Goal: Task Accomplishment & Management: Manage account settings

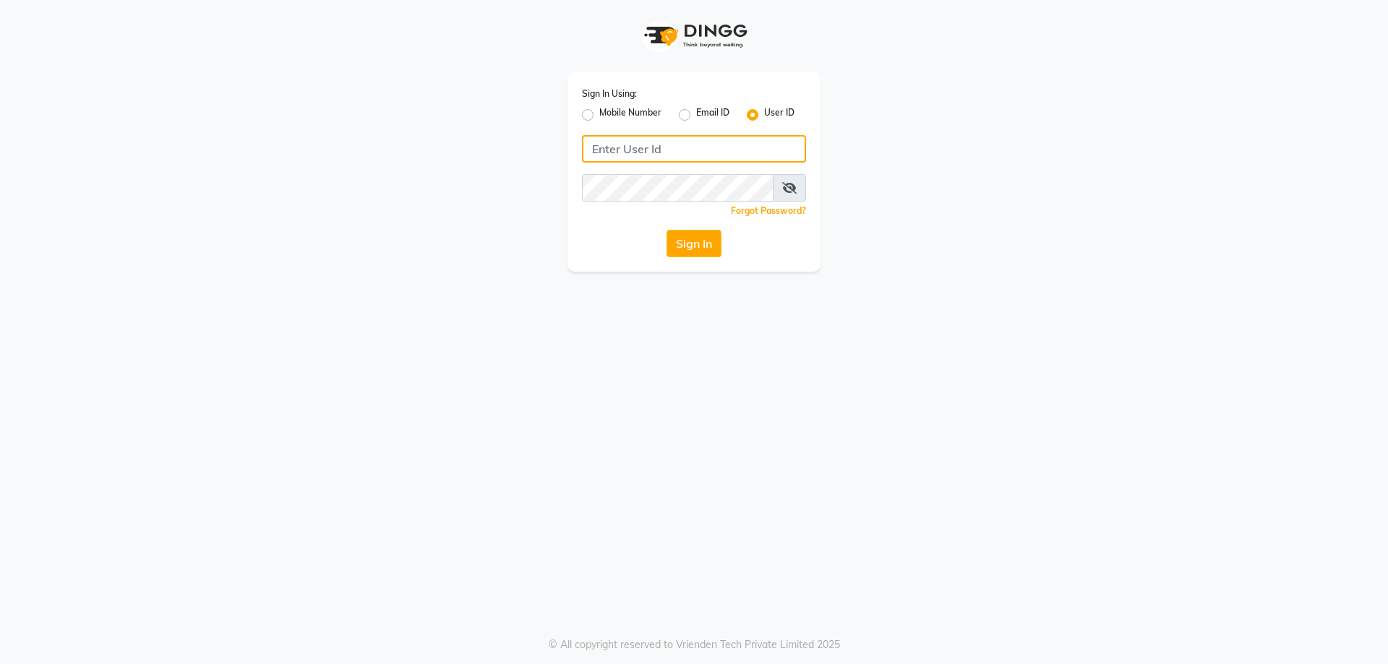
click at [655, 146] on input "Username" at bounding box center [694, 148] width 224 height 27
type input "e1786-12"
click button "Sign In" at bounding box center [694, 243] width 55 height 27
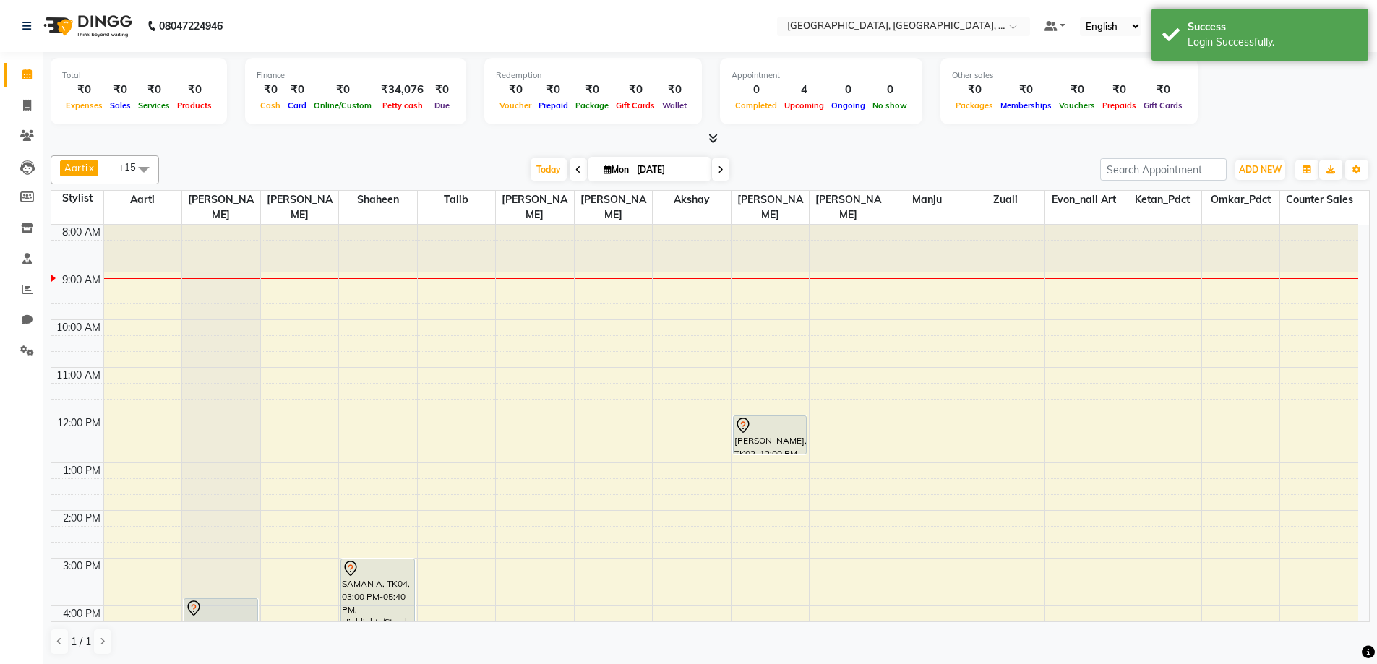
click at [705, 185] on div "Aarti x Akshay x [PERSON_NAME] Ashwini K x Counter Sales x Evon_nail art x [PER…" at bounding box center [711, 406] width 1320 height 512
click at [649, 185] on div "Aarti x Akshay x [PERSON_NAME] Ashwini K x Counter Sales x Evon_nail art x [PER…" at bounding box center [711, 406] width 1320 height 512
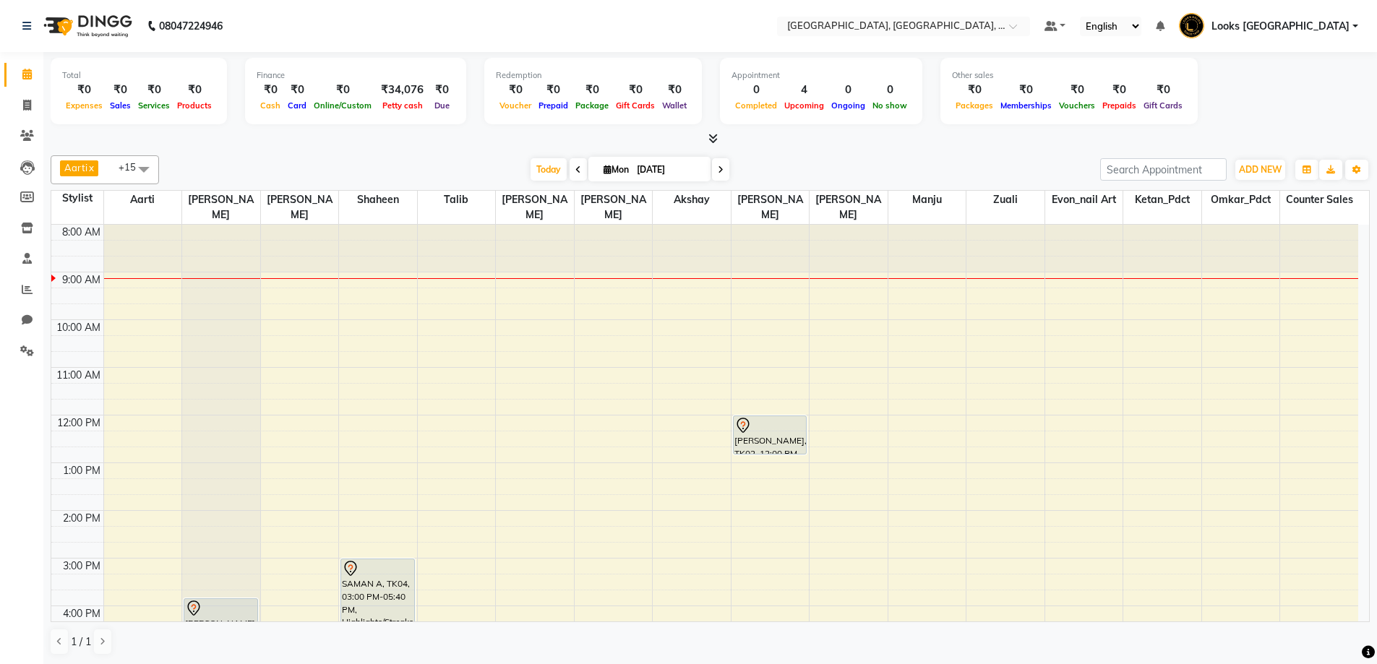
click at [649, 185] on div "Aarti x Akshay x [PERSON_NAME] Ashwini K x Counter Sales x Evon_nail art x [PER…" at bounding box center [711, 406] width 1320 height 512
click at [149, 171] on span at bounding box center [143, 168] width 29 height 27
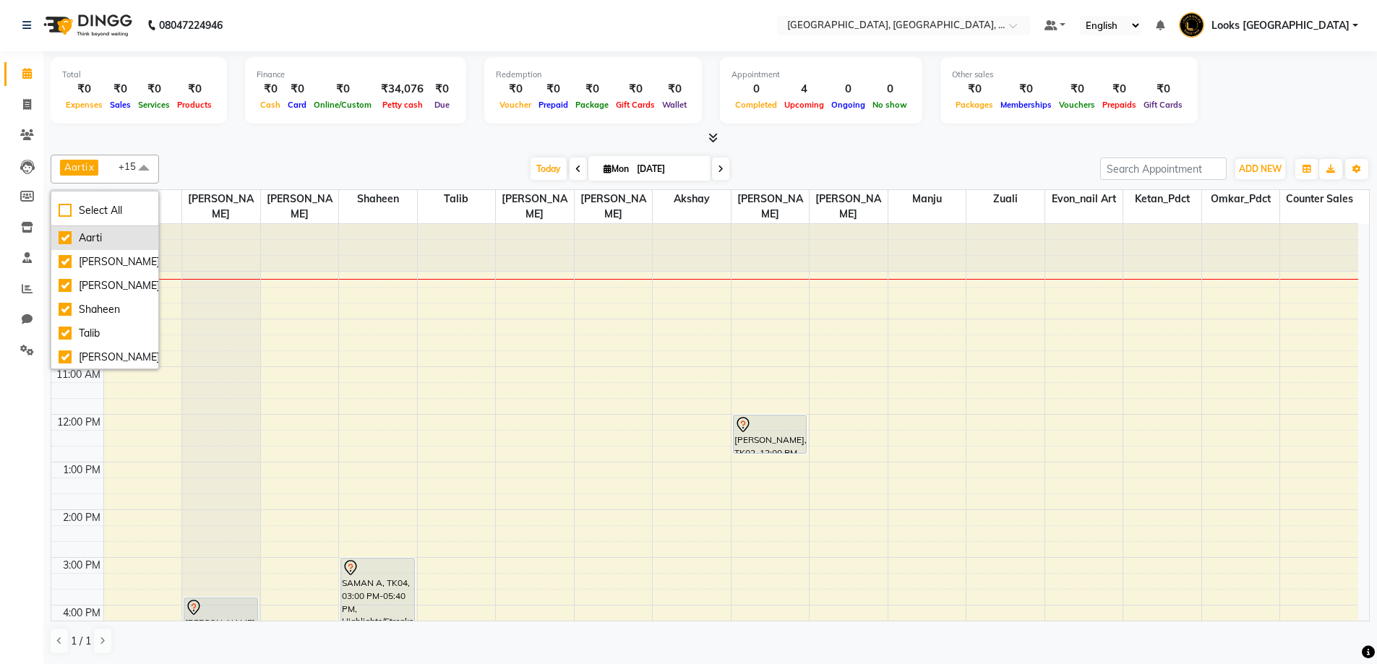
click at [125, 234] on div "Aarti" at bounding box center [105, 238] width 93 height 15
checkbox input "false"
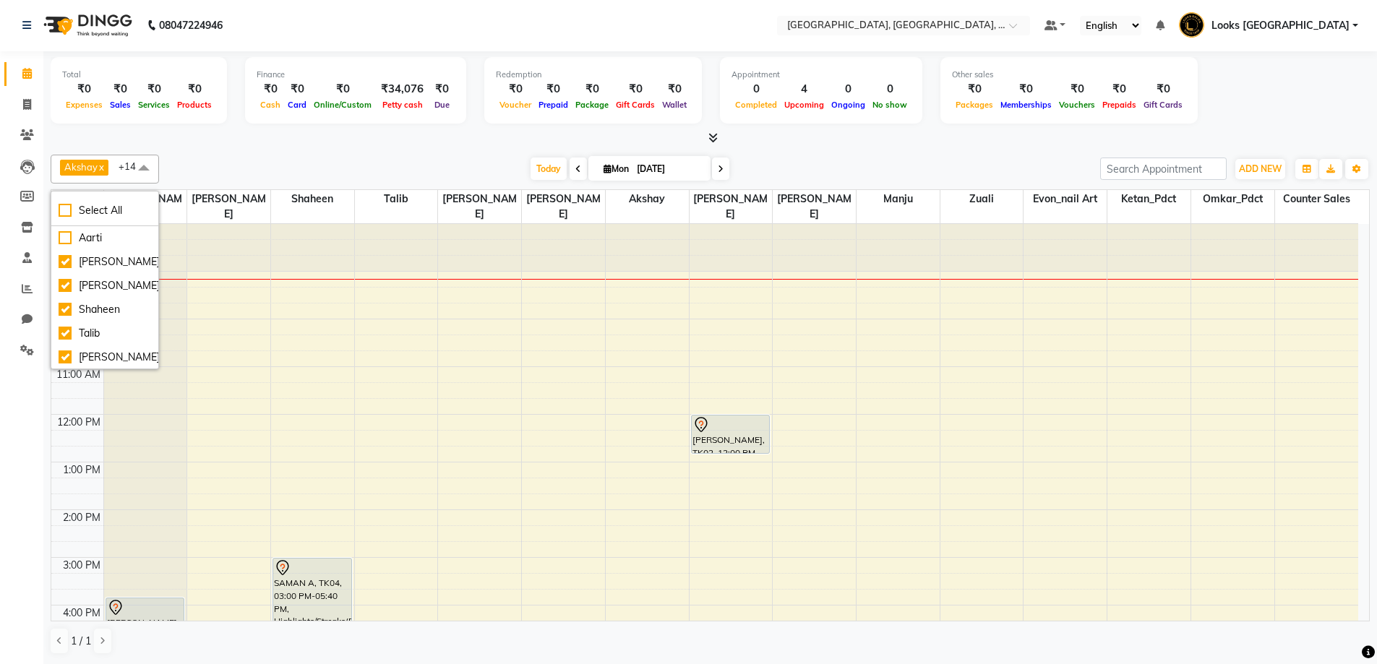
click at [302, 145] on div at bounding box center [711, 138] width 1320 height 15
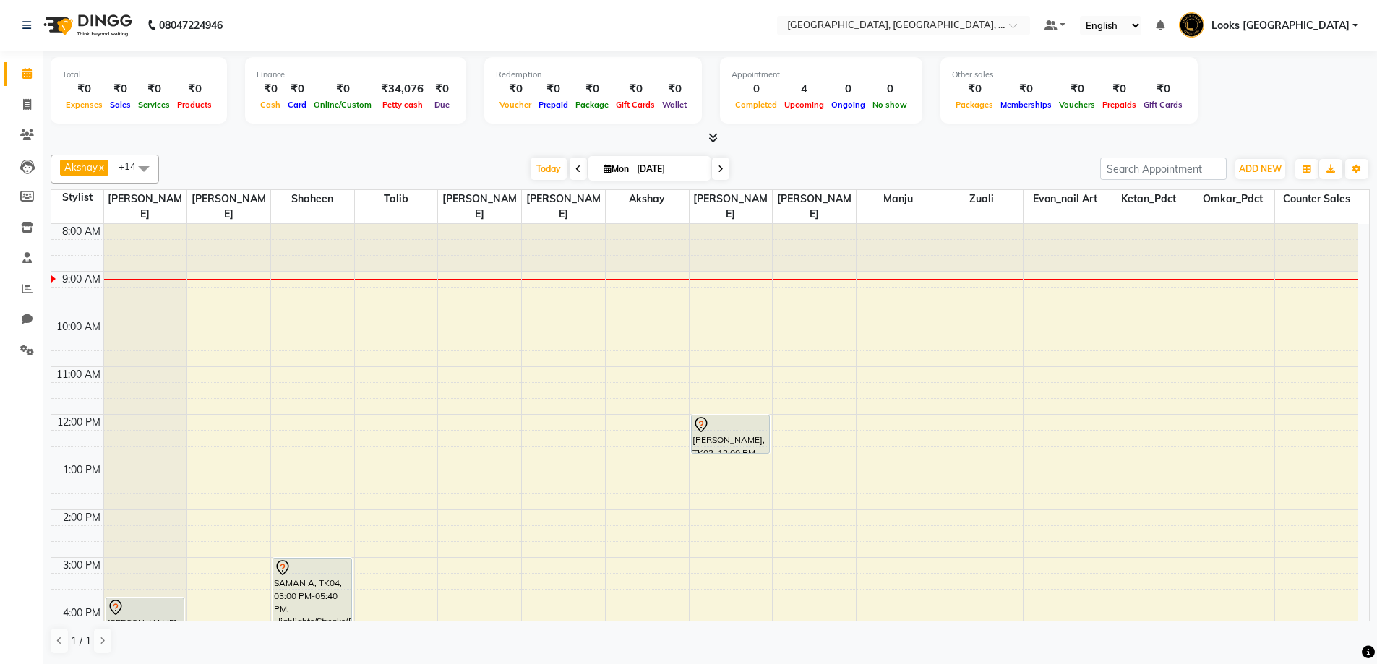
click at [150, 171] on span at bounding box center [143, 168] width 29 height 27
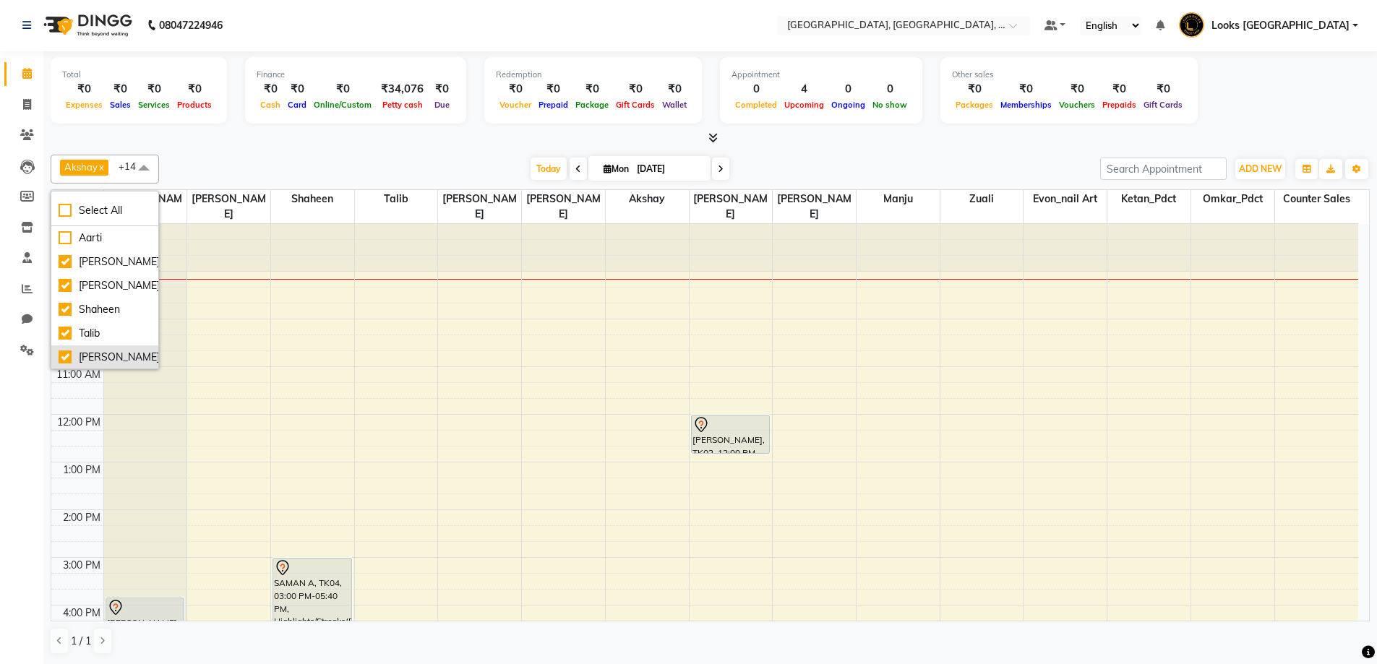
click at [110, 360] on div "[PERSON_NAME]" at bounding box center [105, 357] width 93 height 15
checkbox input "false"
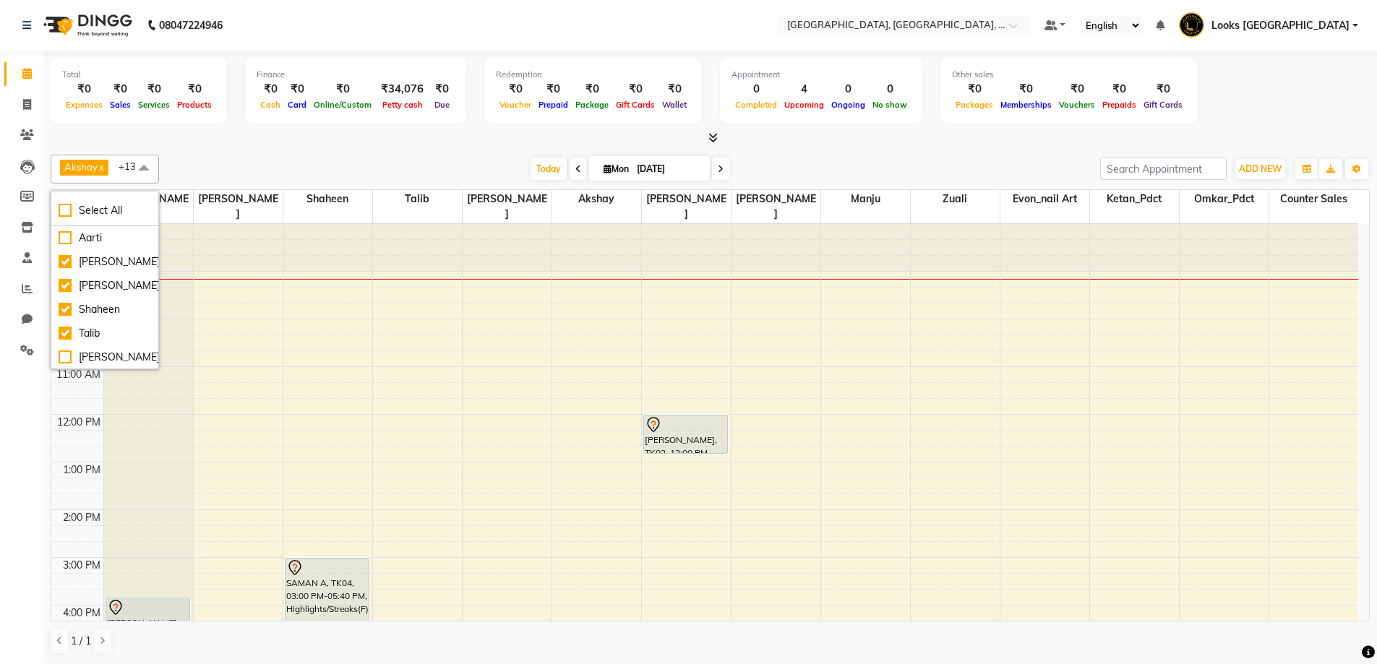
click at [824, 162] on div "[DATE] [DATE]" at bounding box center [629, 169] width 927 height 22
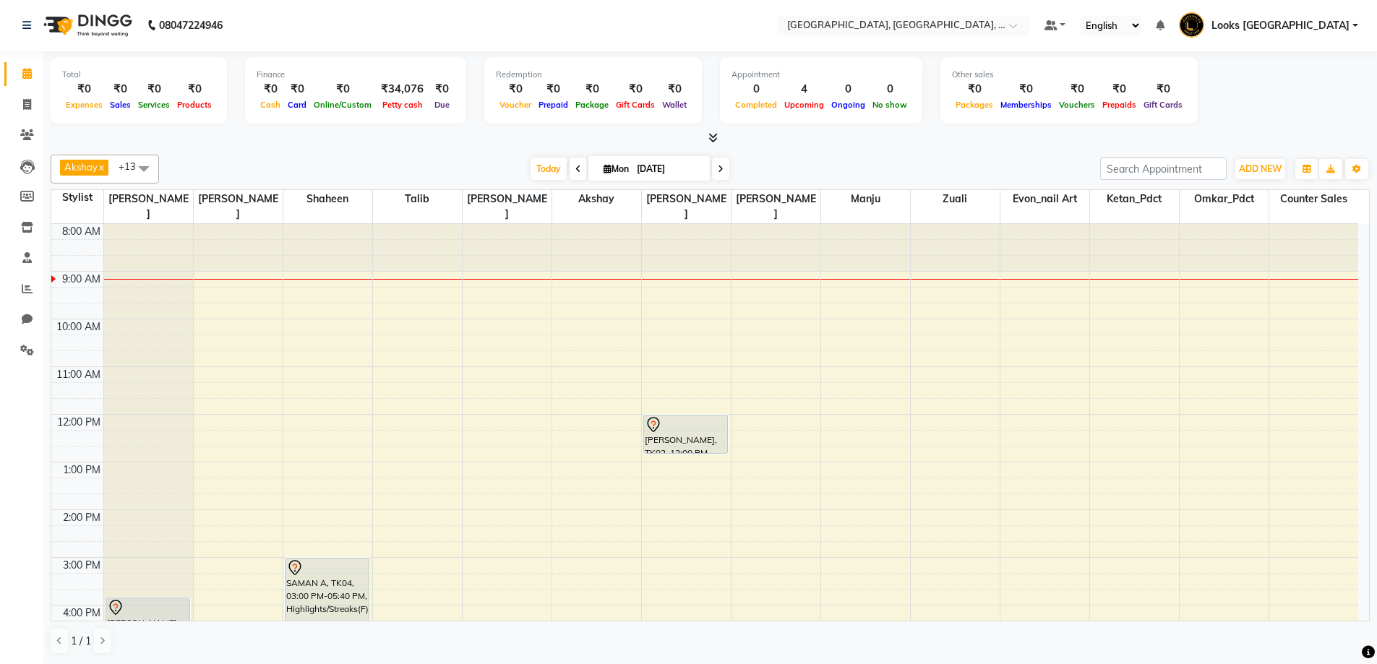
click at [155, 168] on span at bounding box center [143, 168] width 29 height 27
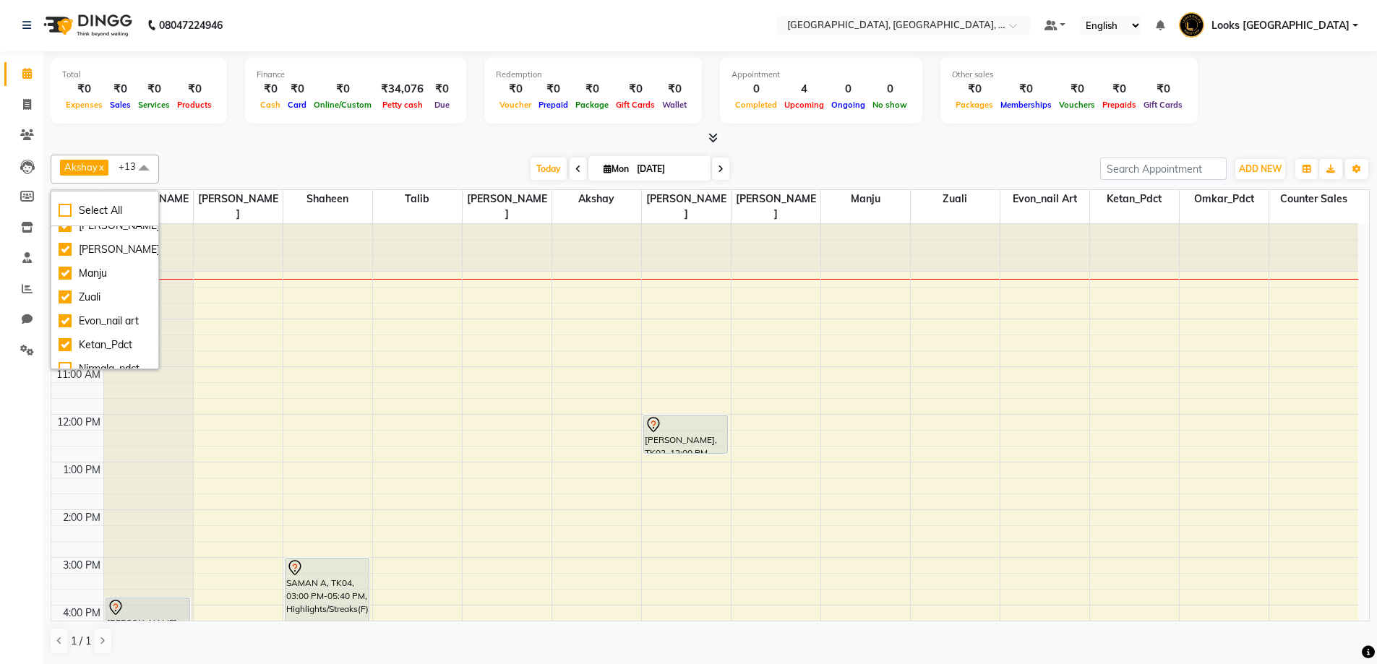
scroll to position [217, 0]
click at [82, 359] on div "Nirmala_pdct" at bounding box center [105, 355] width 93 height 15
checkbox input "true"
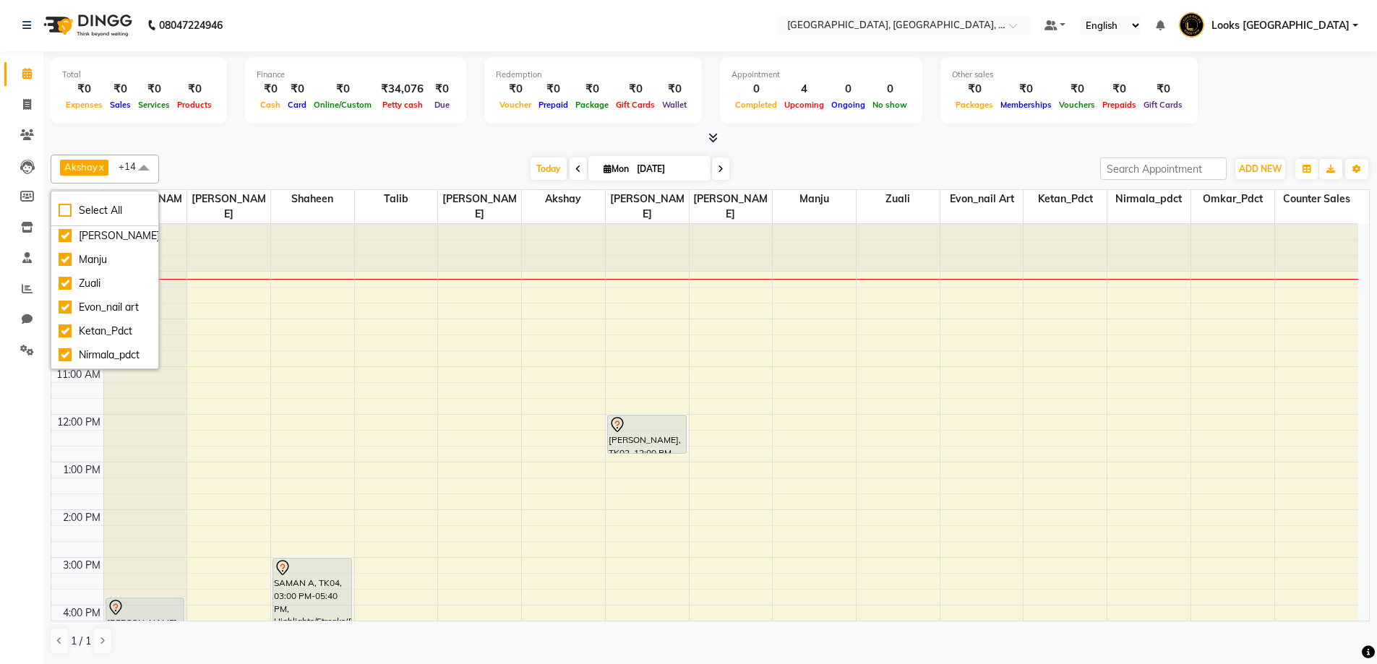
drag, startPoint x: 897, startPoint y: 145, endPoint x: 878, endPoint y: 181, distance: 41.7
click at [897, 146] on div "Total ₹0 Expenses ₹0 Sales ₹0 Services ₹0 Products Finance ₹0 Cash ₹0 Card ₹0 O…" at bounding box center [710, 357] width 1334 height 613
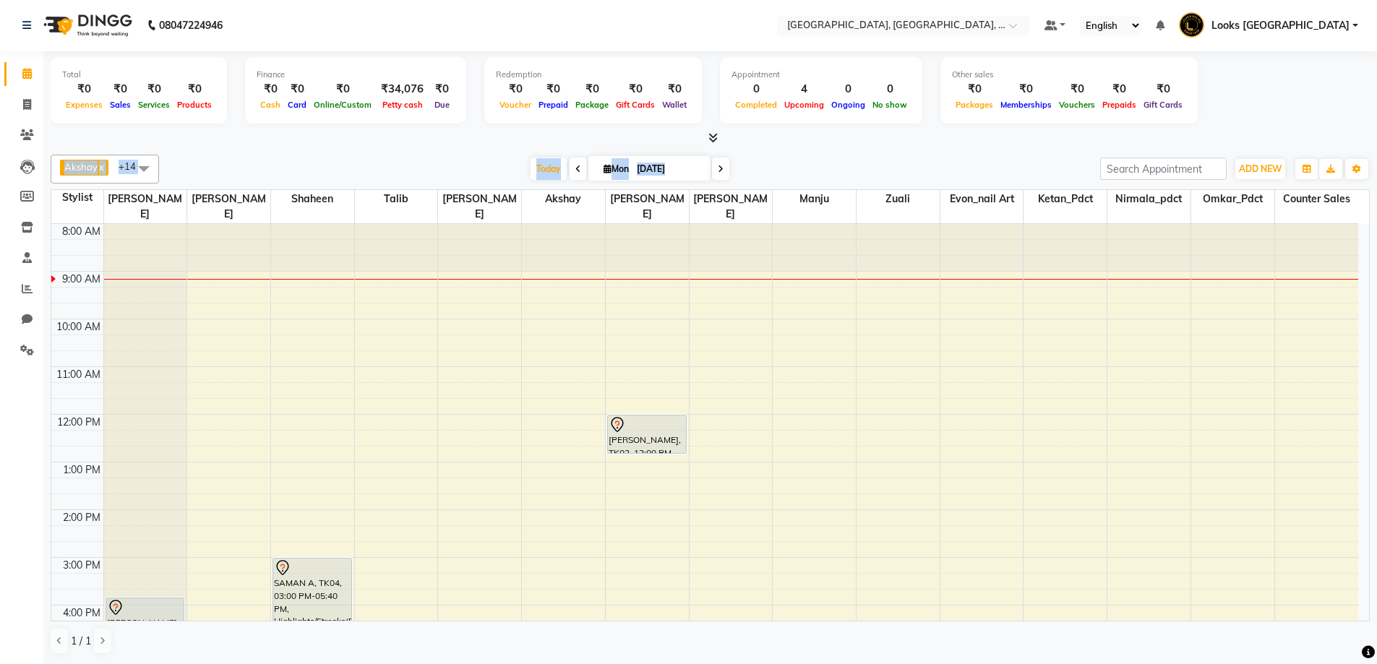
click at [852, 144] on div at bounding box center [711, 138] width 1320 height 15
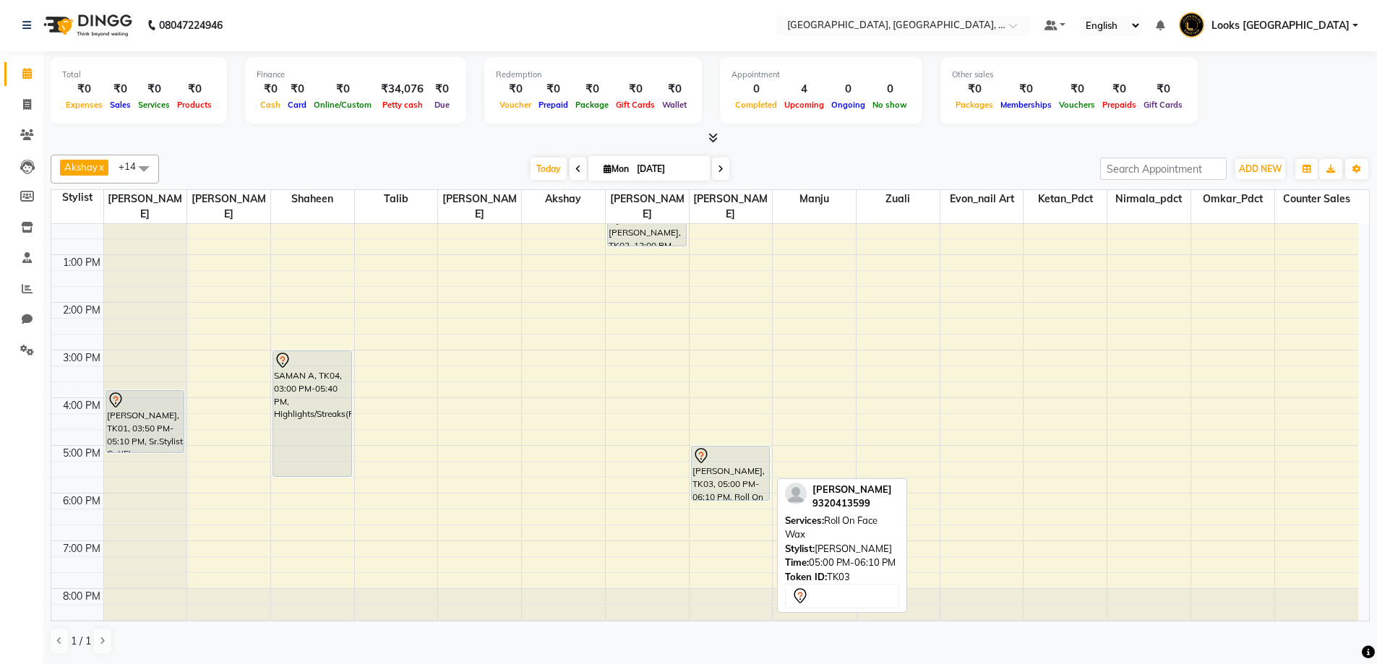
scroll to position [0, 0]
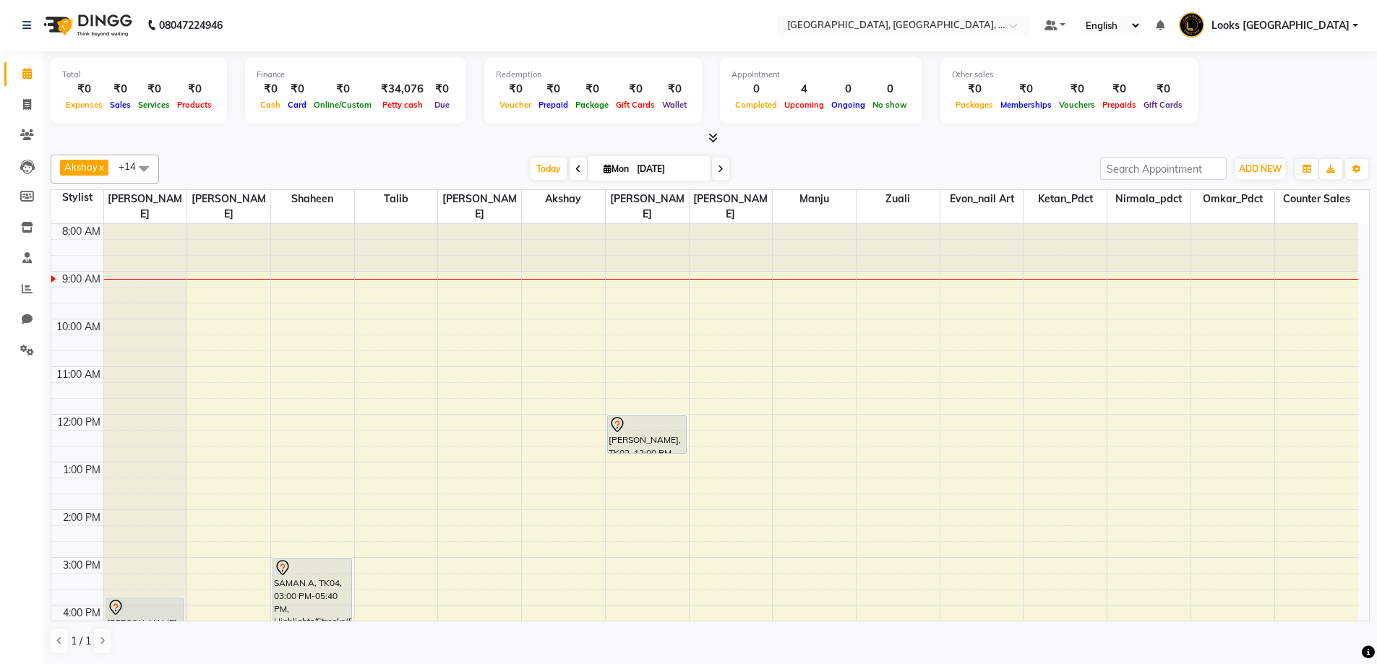
click at [264, 146] on div "Total ₹0 Expenses ₹0 Sales ₹0 Services ₹0 Products Finance ₹0 Cash ₹0 Card ₹0 O…" at bounding box center [710, 357] width 1334 height 613
click at [542, 165] on span "Today" at bounding box center [549, 169] width 36 height 22
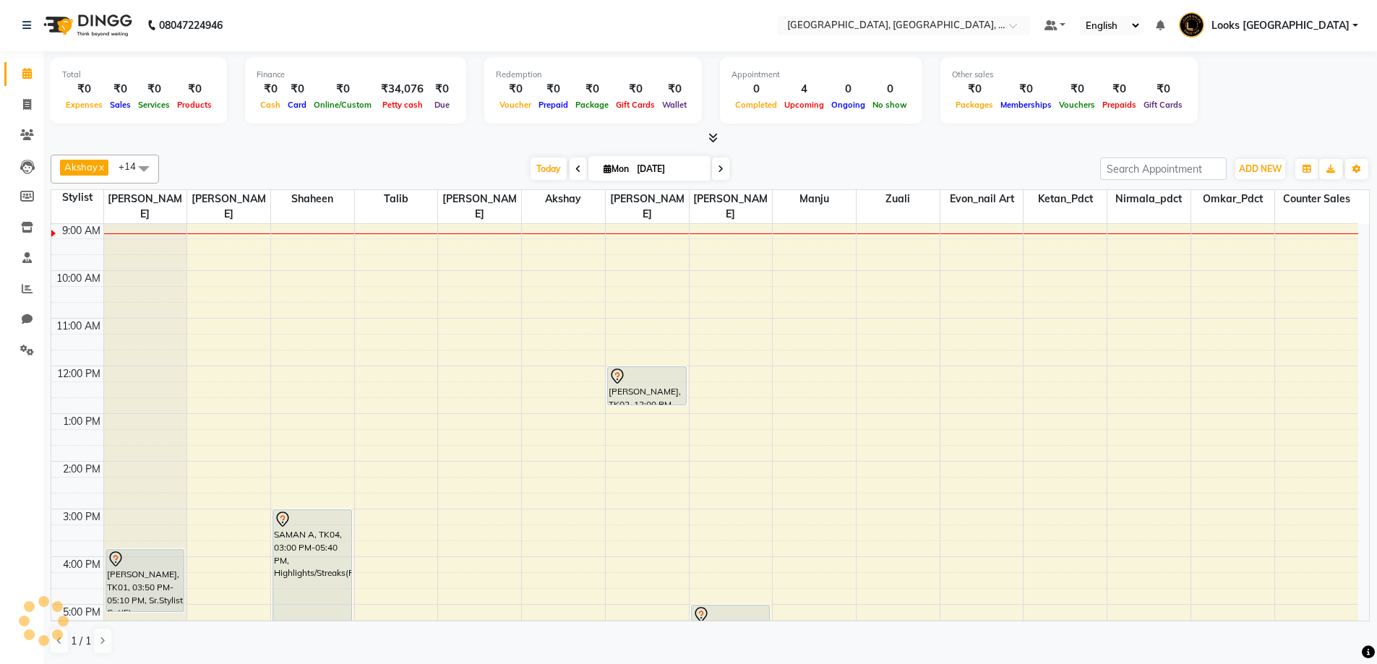
click at [106, 101] on span "Sales" at bounding box center [120, 105] width 28 height 10
